Goal: Browse casually: Explore the website without a specific task or goal

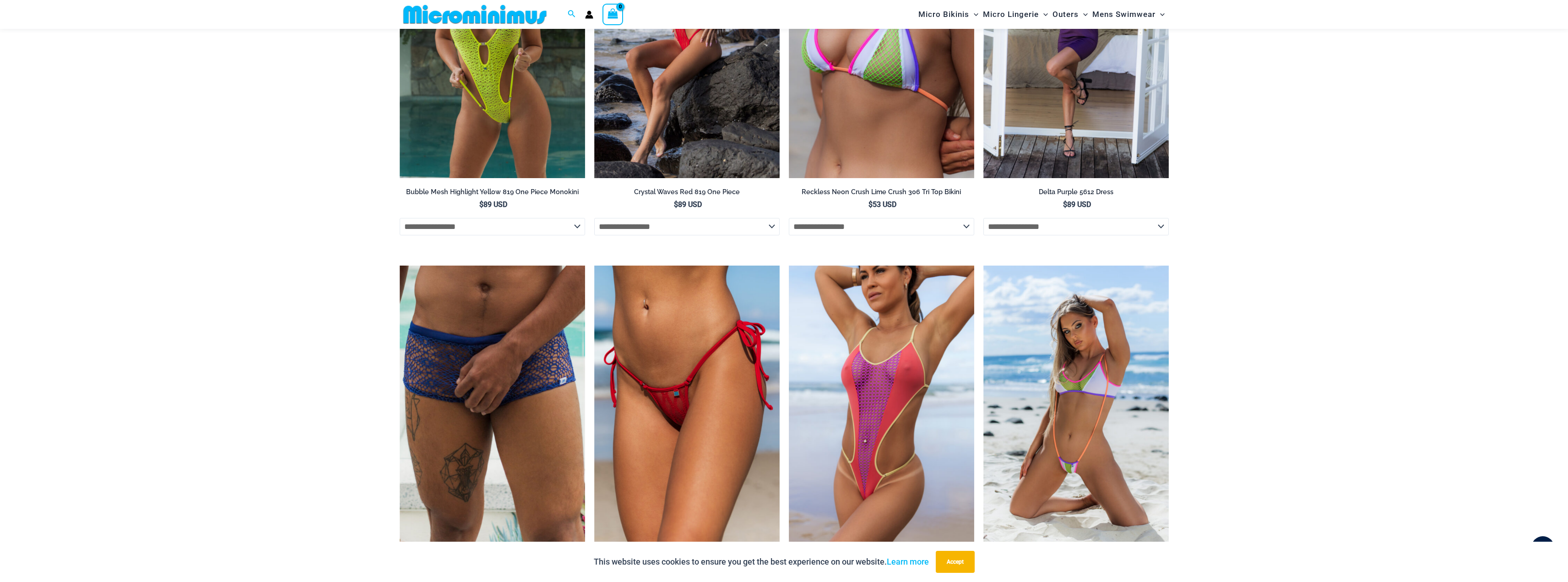
scroll to position [2968, 0]
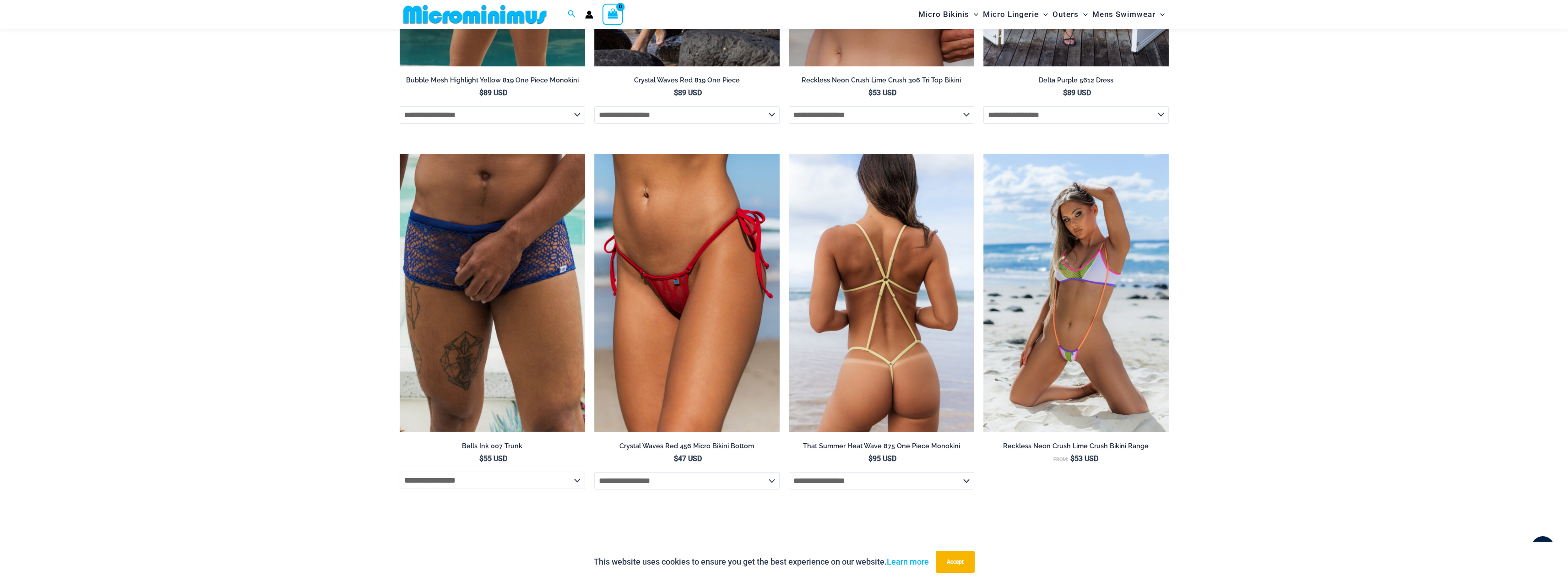
type input "**********"
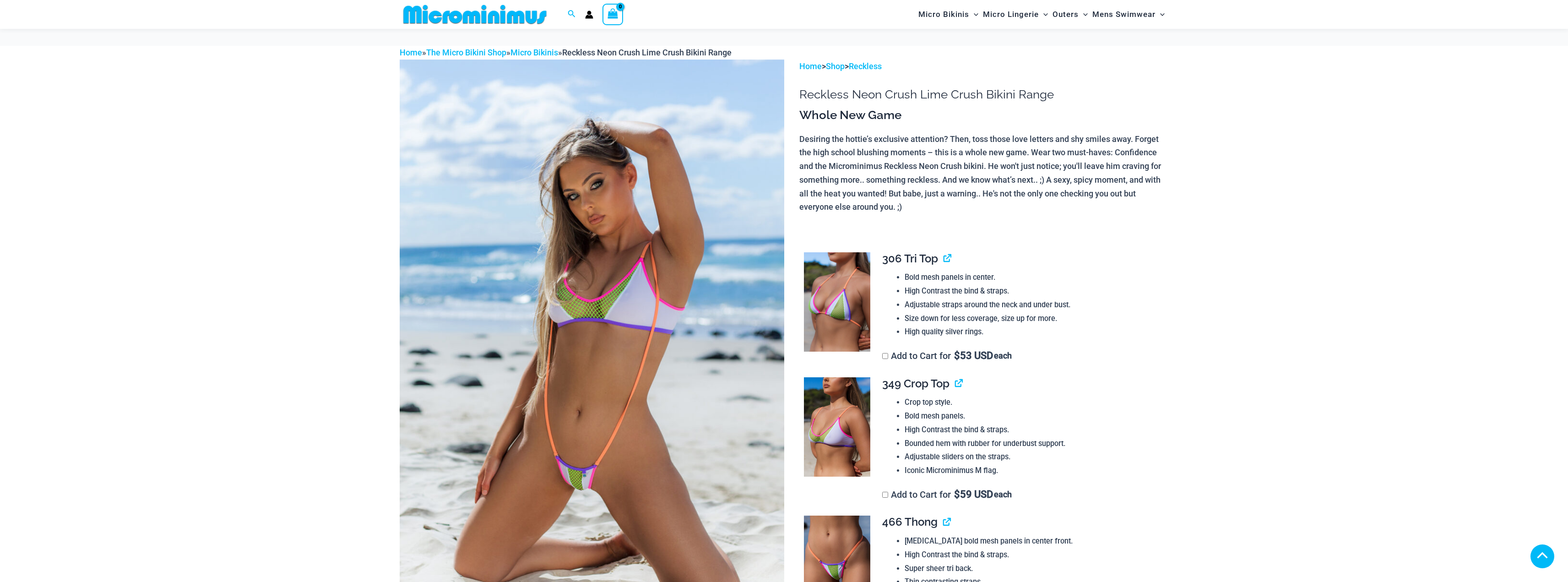
scroll to position [497, 0]
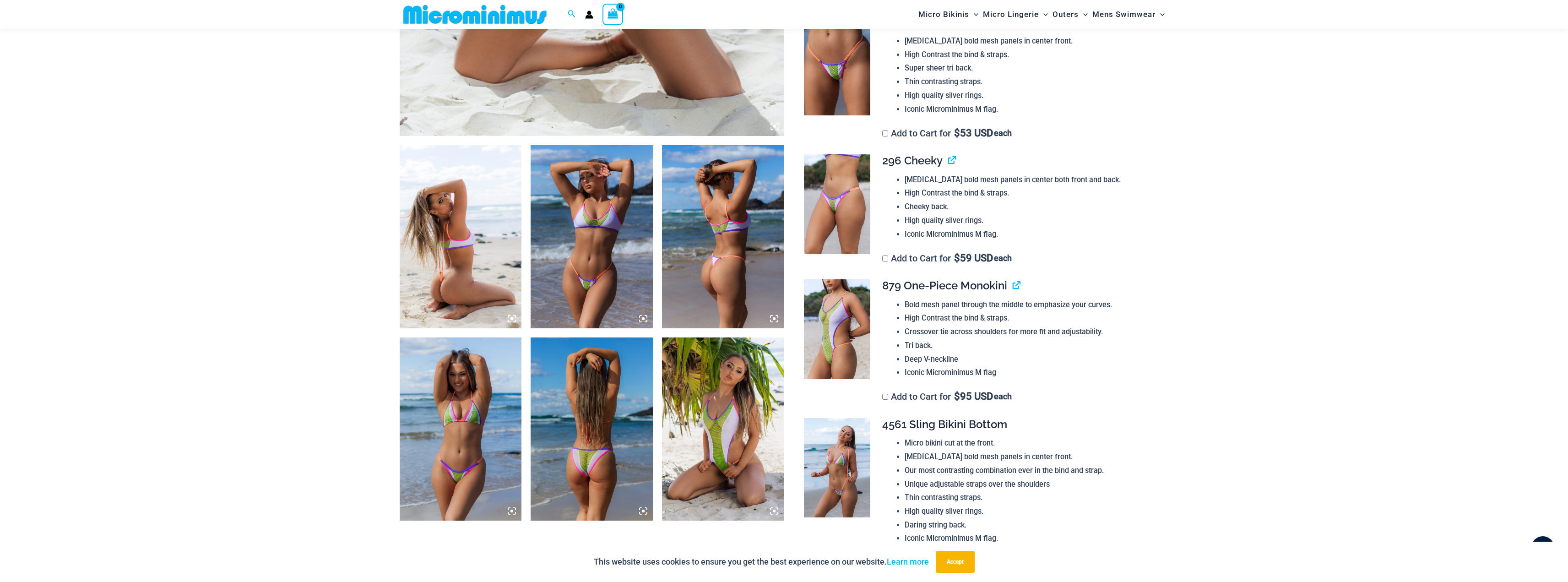
type input "**********"
click at [567, 451] on img at bounding box center [592, 429] width 122 height 183
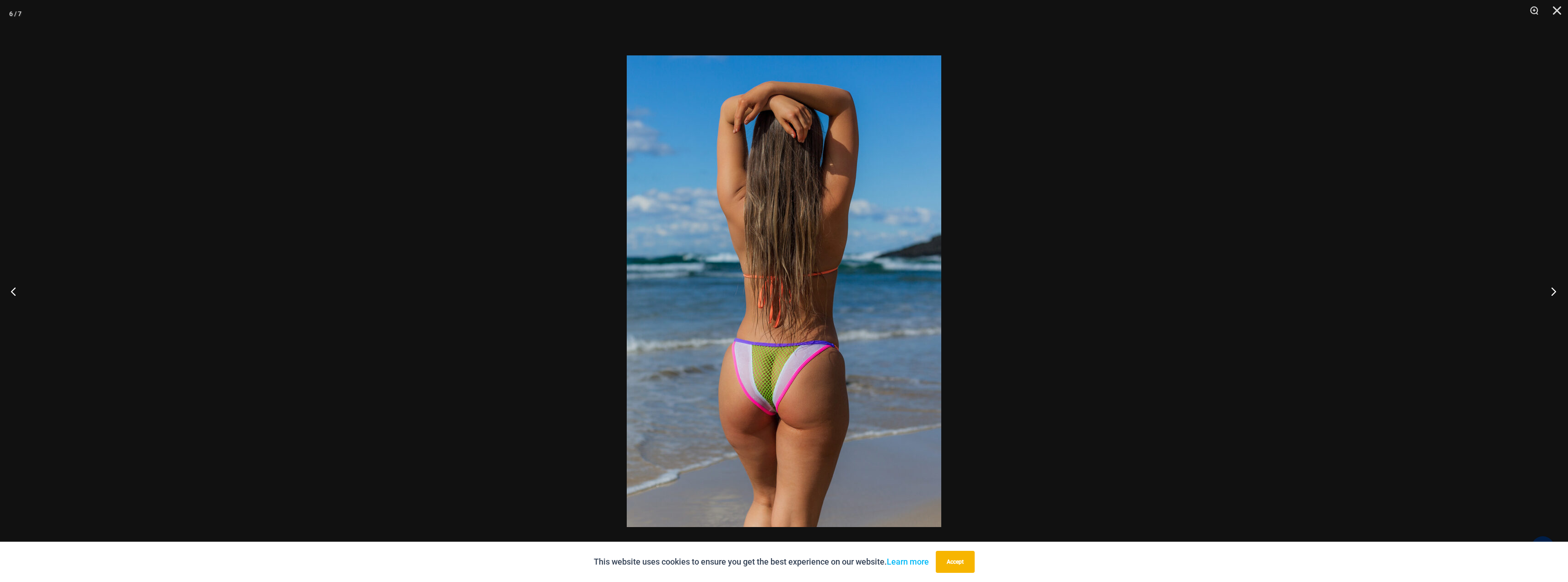
click at [1556, 302] on button "Next" at bounding box center [1550, 291] width 34 height 46
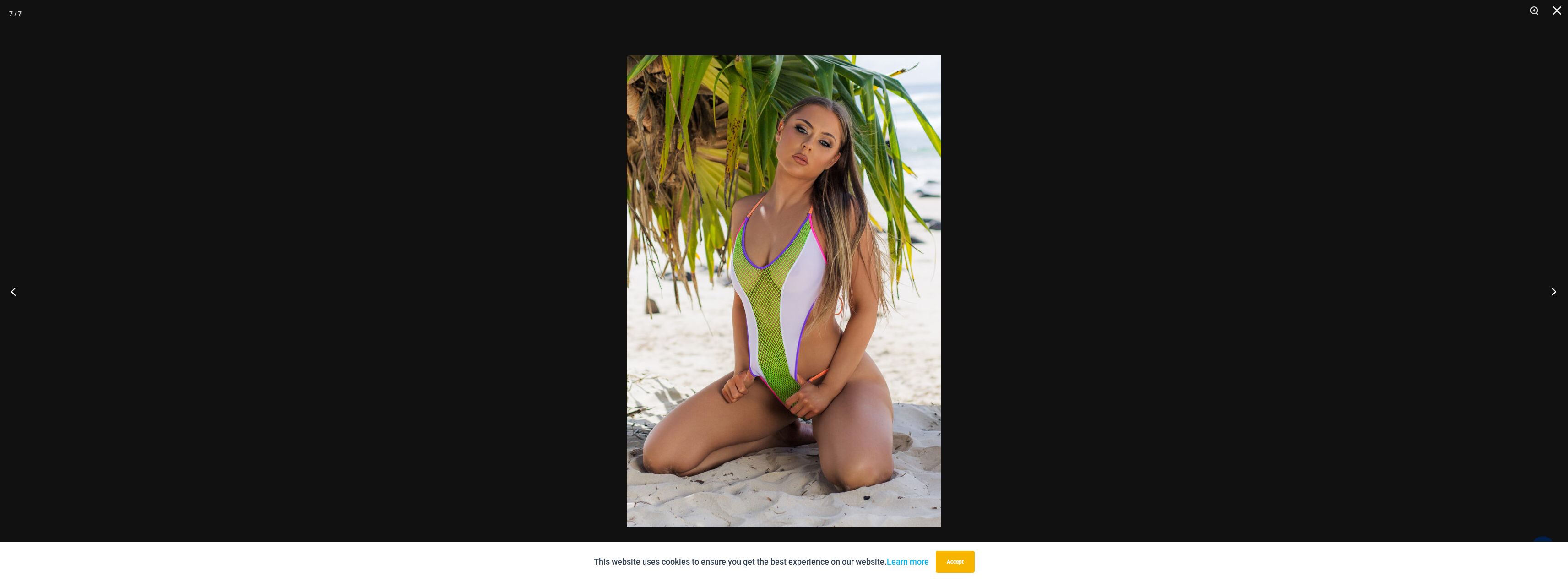
click at [1554, 297] on button "Next" at bounding box center [1550, 291] width 34 height 46
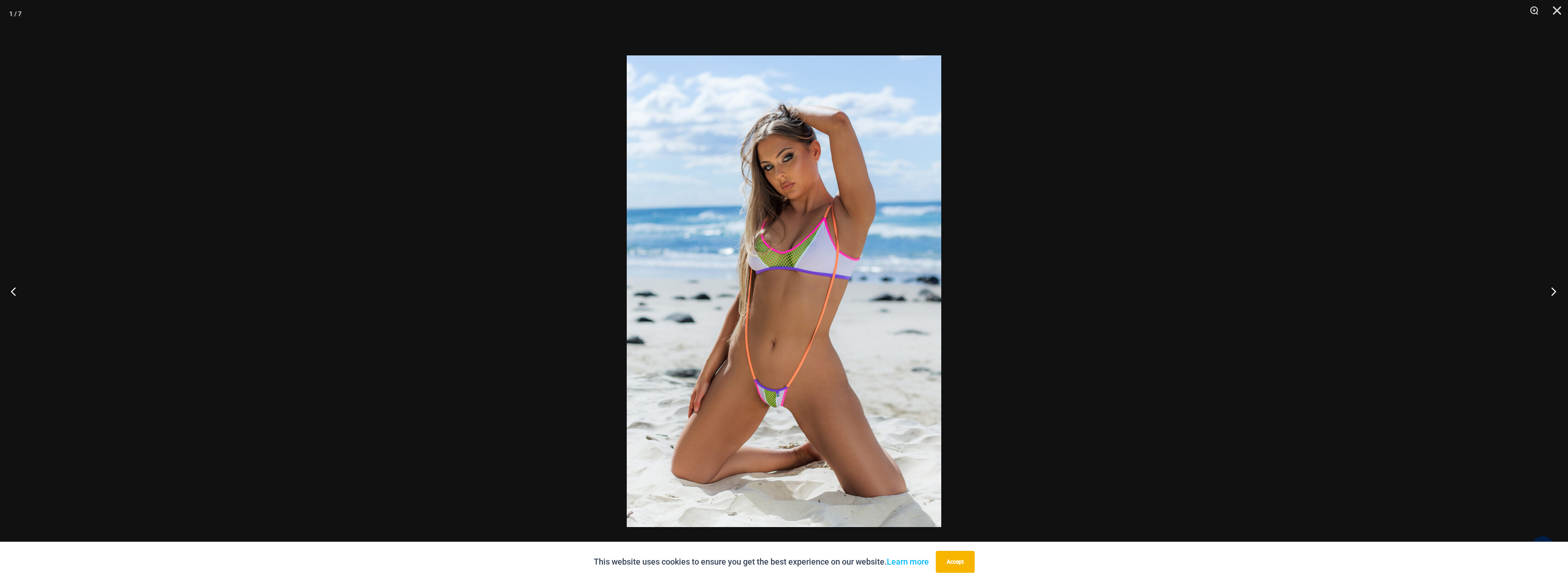
click at [1554, 297] on button "Next" at bounding box center [1550, 291] width 34 height 46
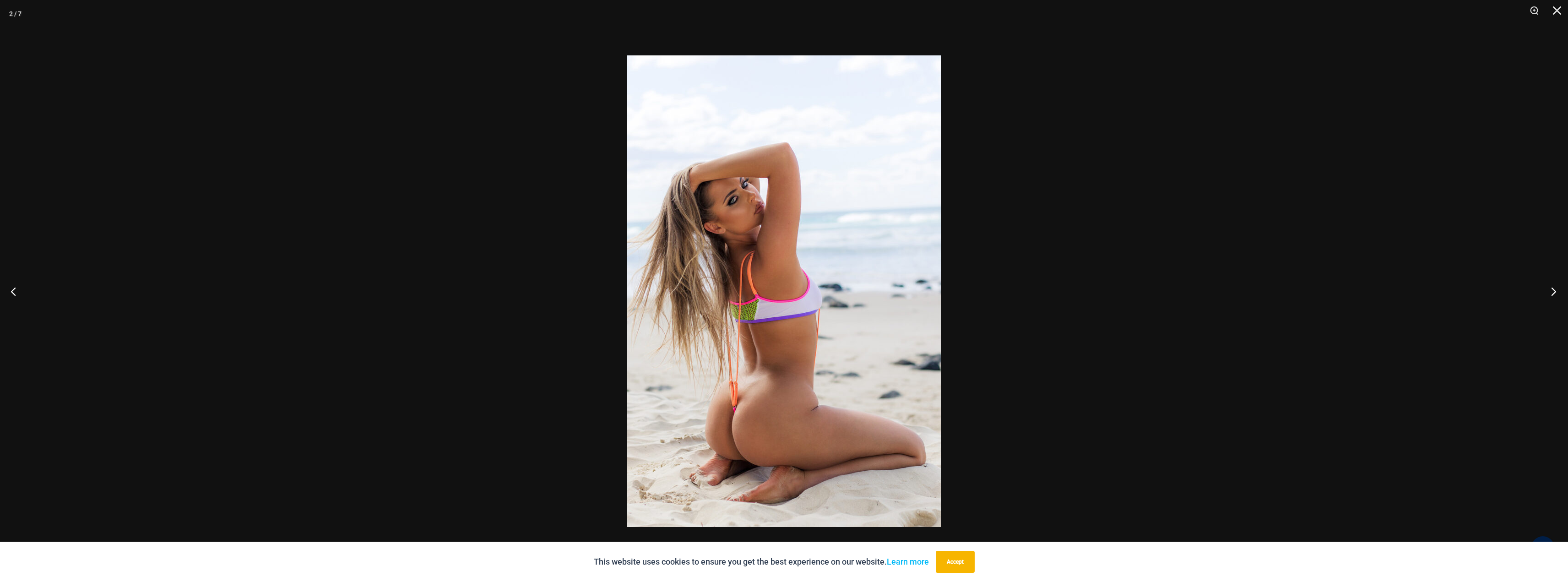
click at [1557, 293] on button "Next" at bounding box center [1550, 291] width 34 height 46
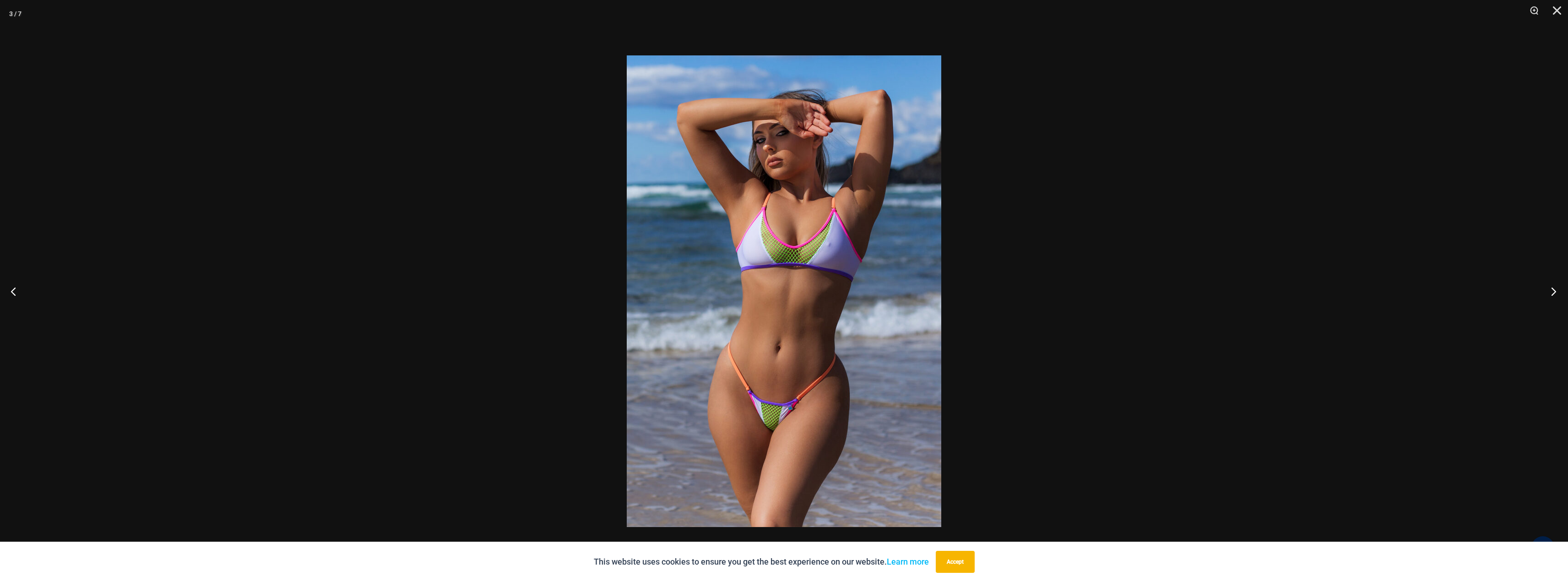
click at [1556, 293] on button "Next" at bounding box center [1550, 291] width 34 height 46
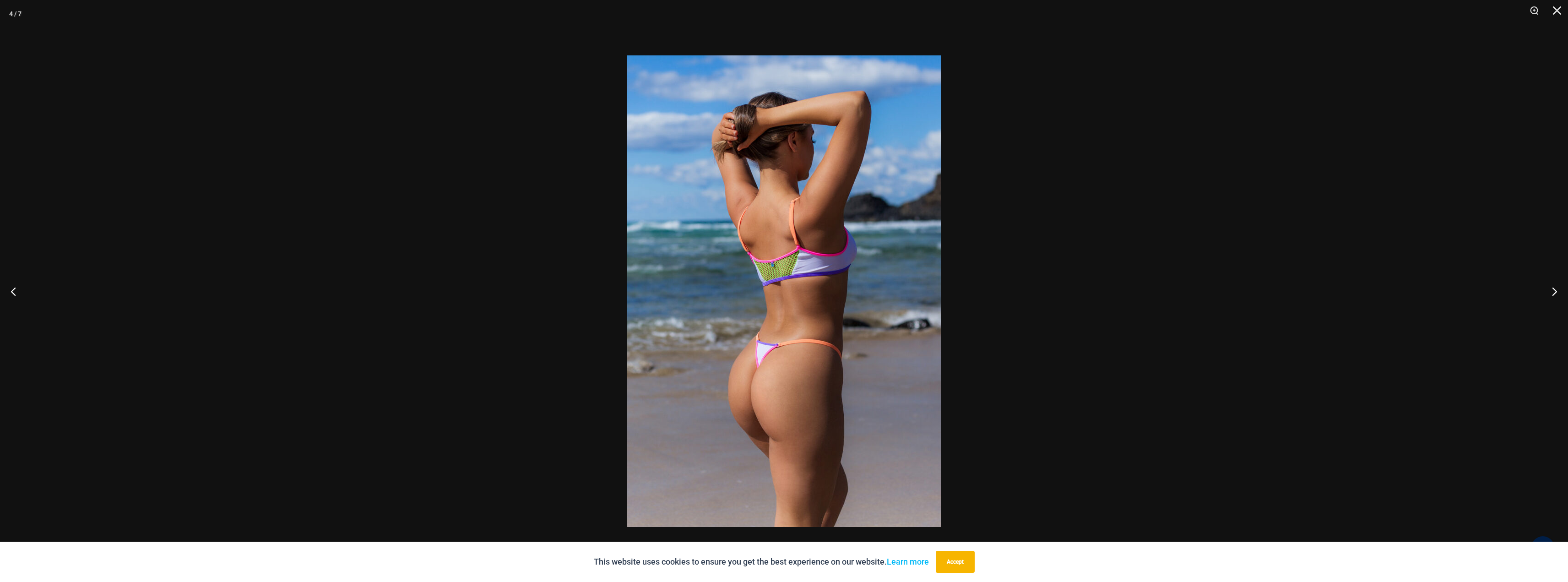
click at [1360, 40] on div at bounding box center [784, 291] width 1568 height 582
